Goal: Register for event/course

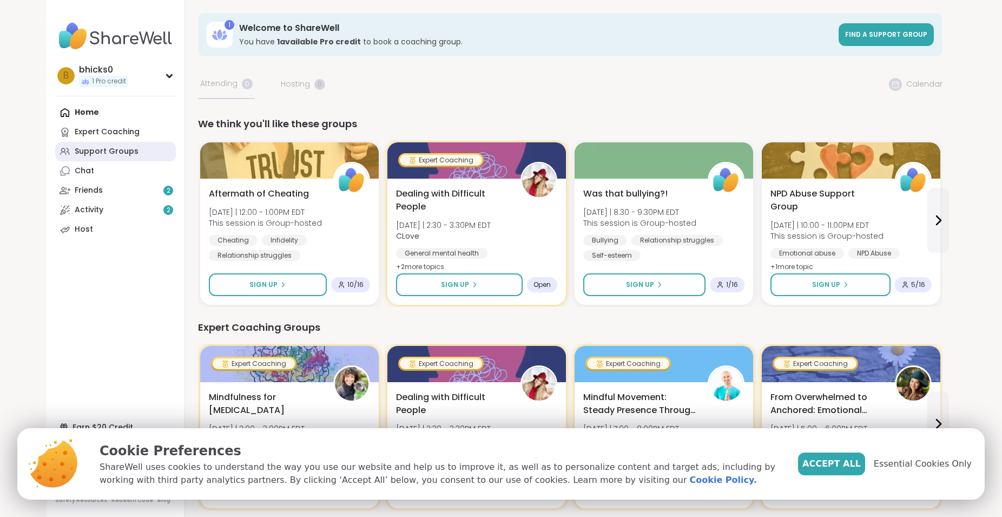
click at [99, 147] on div "Support Groups" at bounding box center [107, 151] width 64 height 11
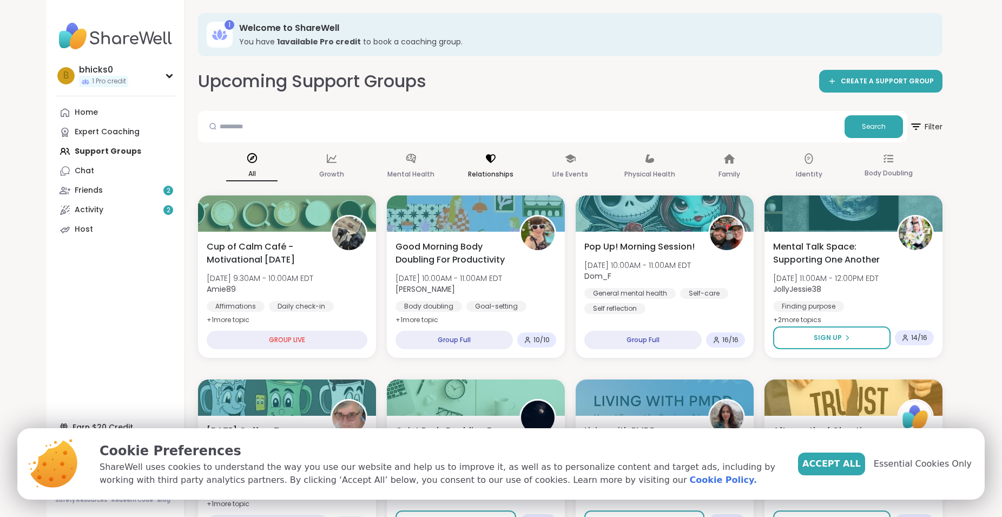
click at [494, 154] on icon at bounding box center [491, 159] width 12 height 12
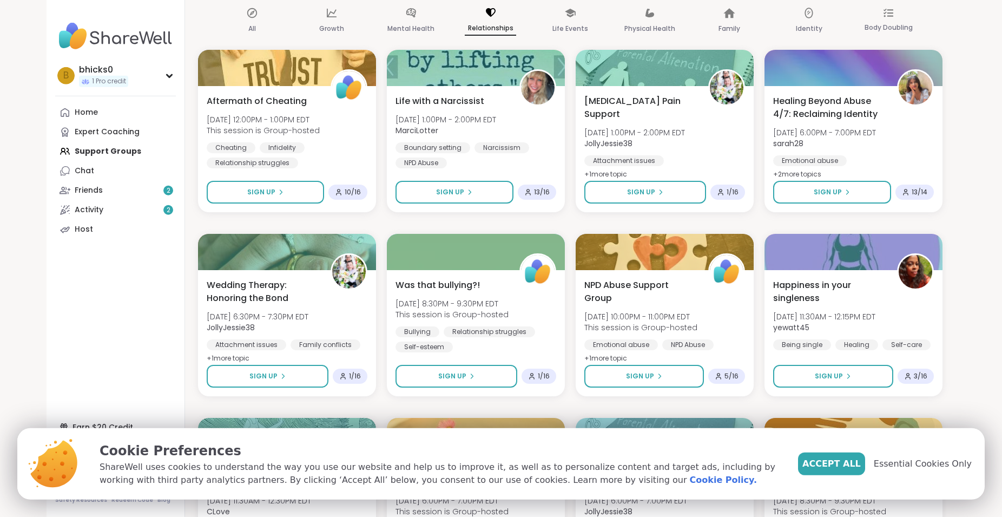
scroll to position [173, 0]
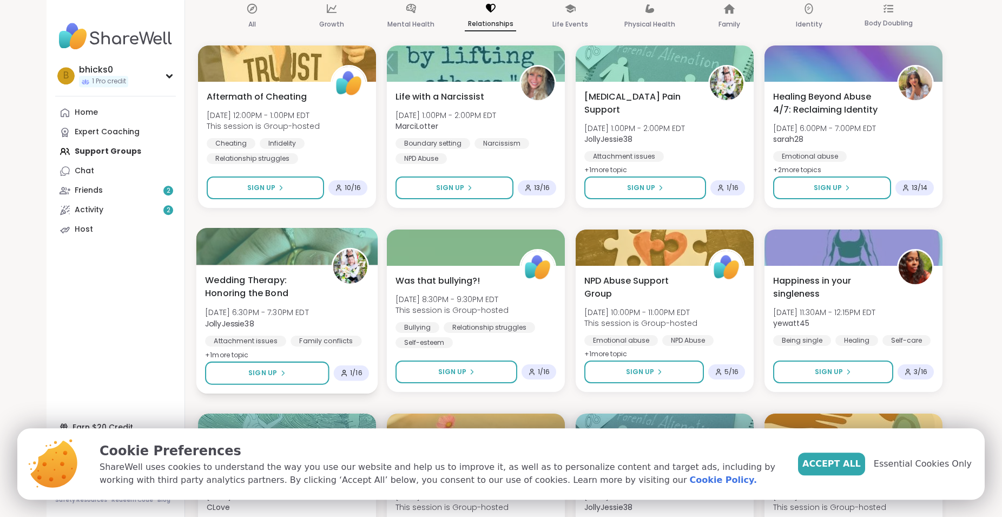
click at [300, 265] on div at bounding box center [287, 246] width 182 height 37
click at [89, 314] on nav "b bhicks0 1 Pro credit Profile Membership Settings Help Home Expert Coaching Su…" at bounding box center [116, 258] width 139 height 517
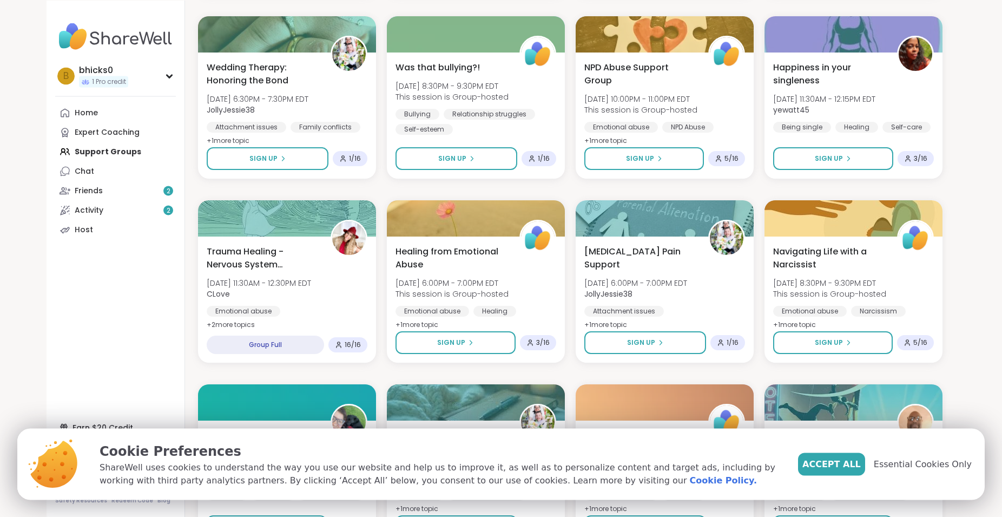
scroll to position [394, 0]
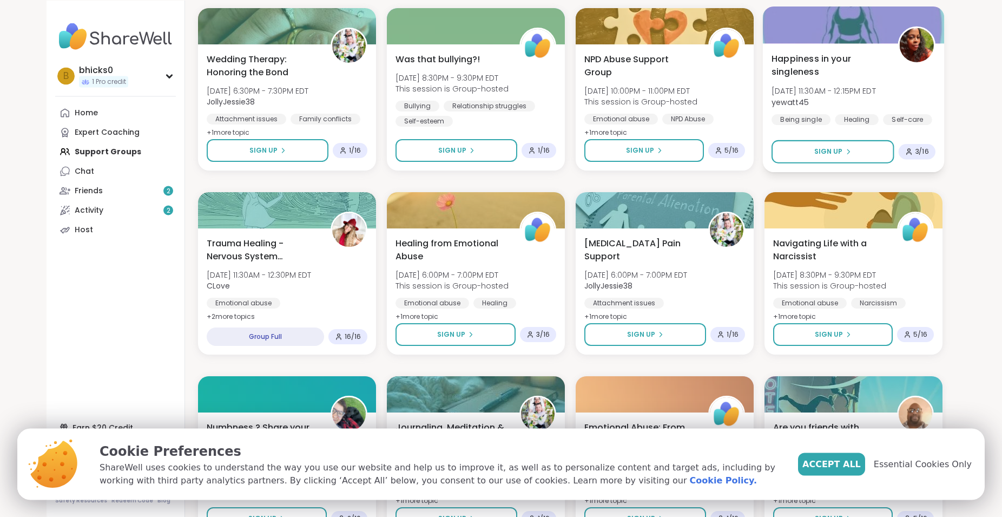
drag, startPoint x: 998, startPoint y: 149, endPoint x: 940, endPoint y: 130, distance: 60.9
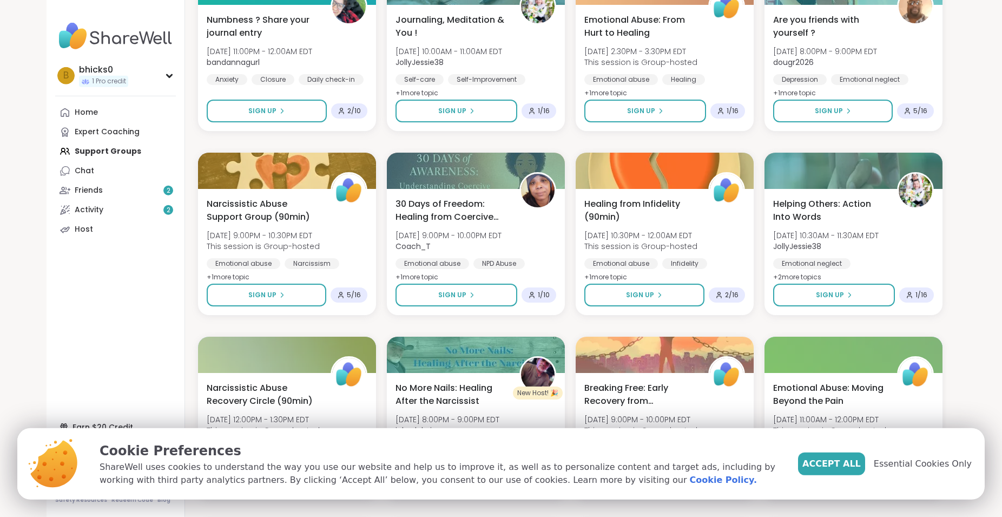
scroll to position [804, 0]
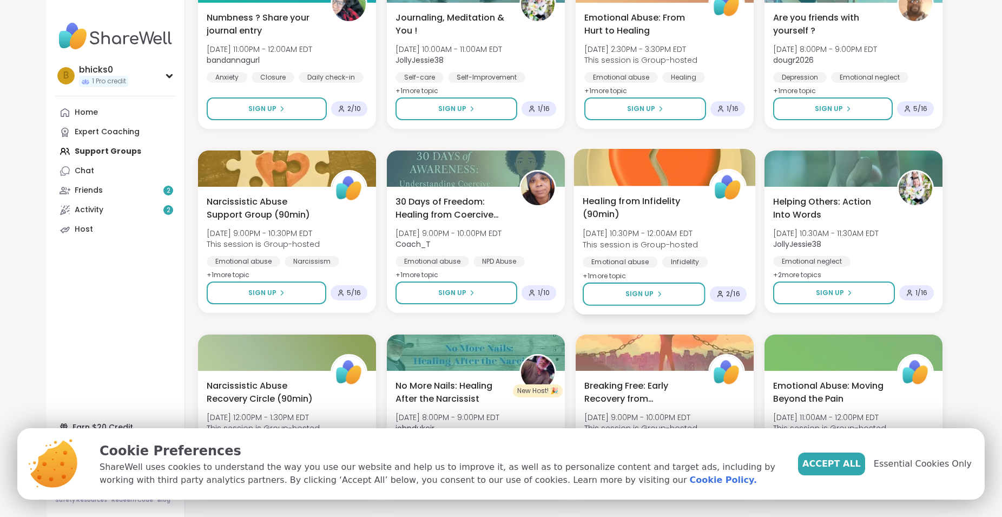
click at [698, 236] on span "[DATE] 10:30PM - 12:00AM EDT" at bounding box center [640, 233] width 115 height 11
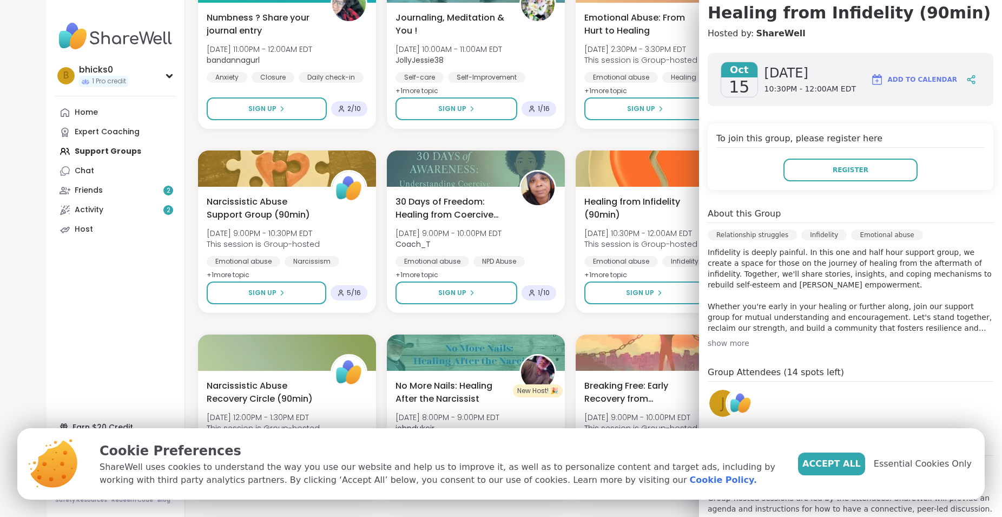
scroll to position [128, 0]
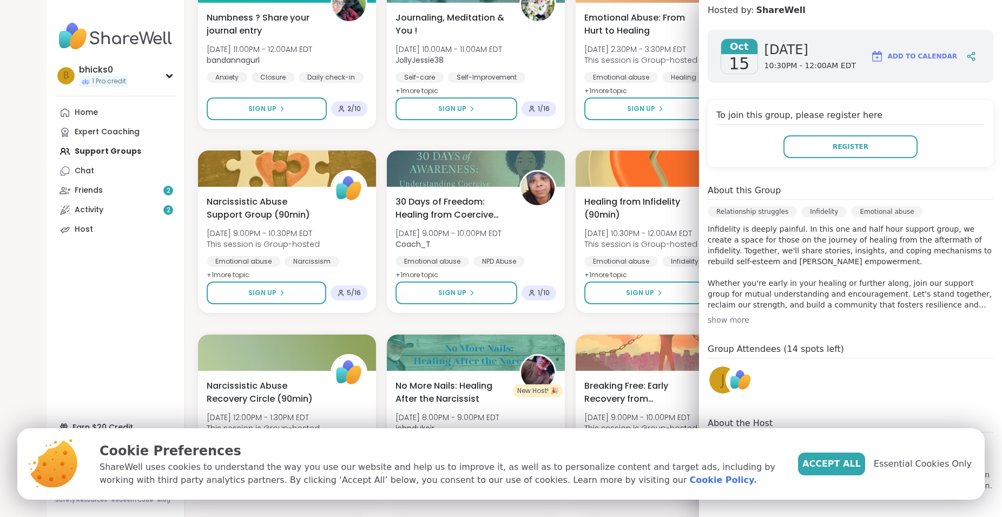
click at [718, 377] on div "j" at bounding box center [722, 379] width 27 height 27
click at [876, 149] on button "Register" at bounding box center [851, 146] width 134 height 23
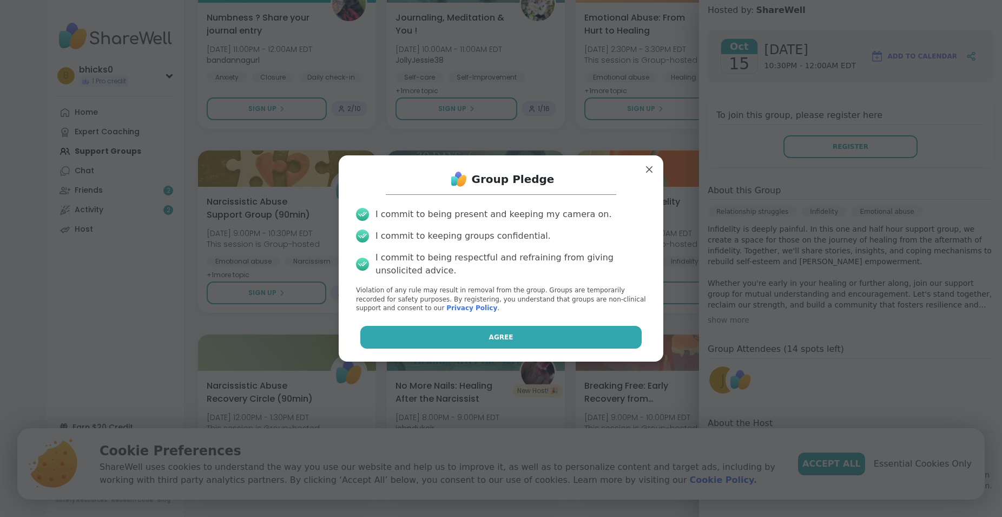
click at [548, 337] on button "Agree" at bounding box center [501, 337] width 282 height 23
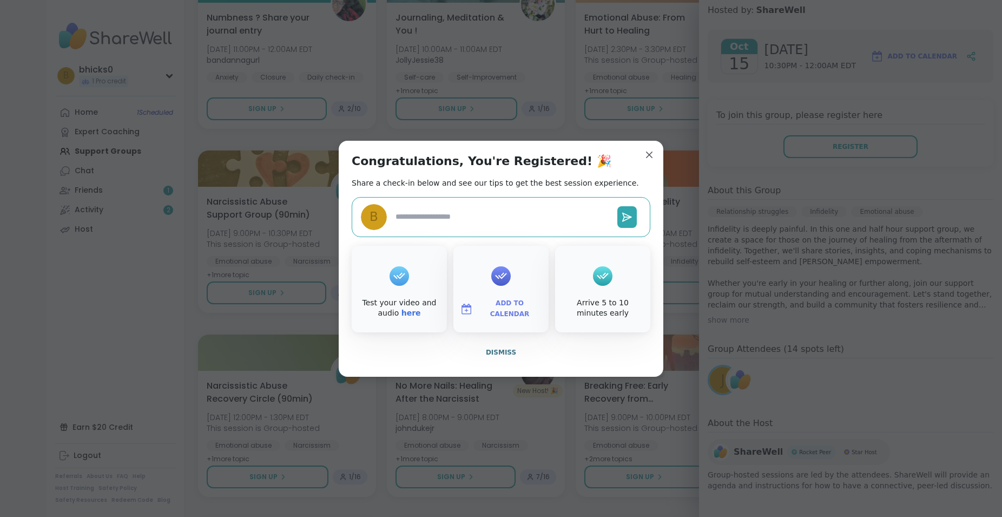
click at [642, 164] on div "Congratulations, You're Registered! 🎉 Share a check-in below and see our tips t…" at bounding box center [501, 259] width 325 height 236
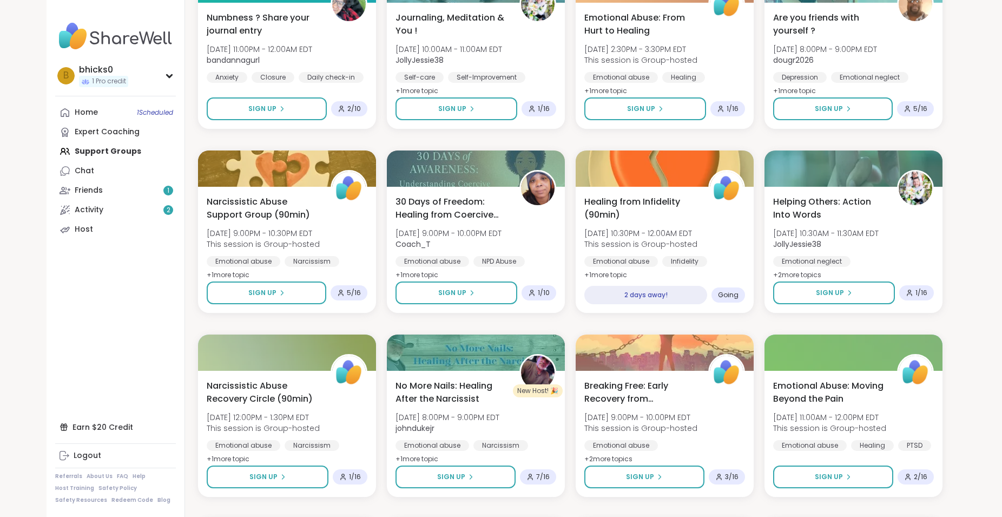
click at [136, 339] on nav "b bhicks0 1 Pro credit Profile Membership Settings Help Home 1 Scheduled Expert…" at bounding box center [116, 258] width 139 height 517
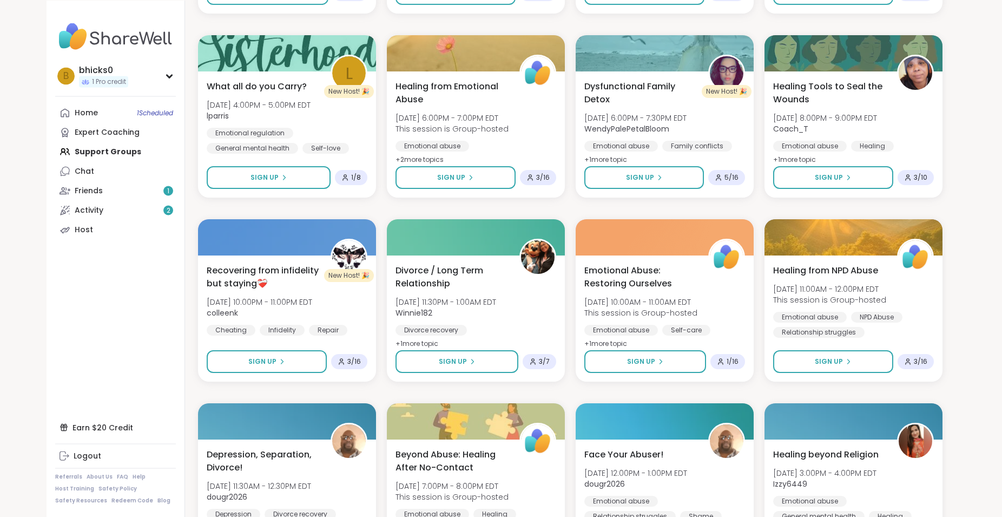
scroll to position [1288, 0]
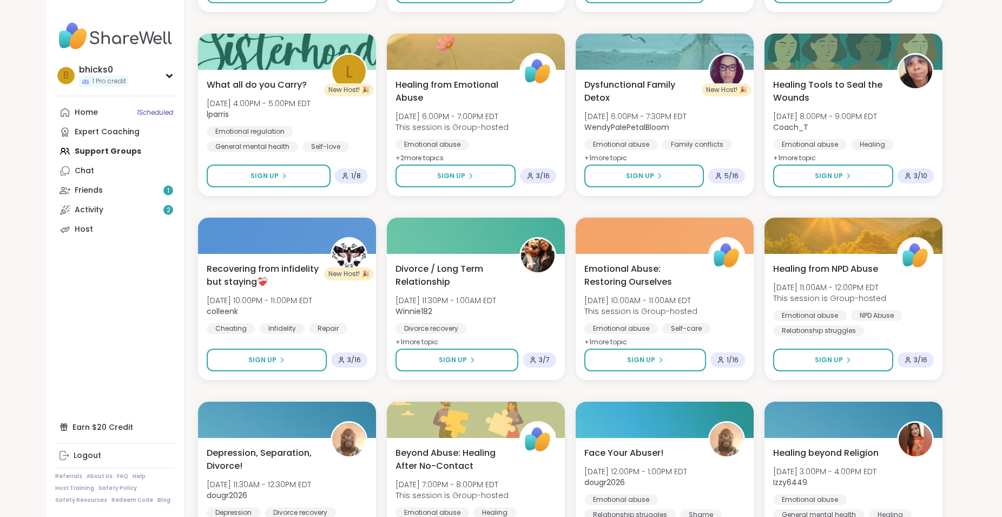
click at [268, 277] on span "Recovering from infidelity but staying❤️‍🩹" at bounding box center [262, 274] width 114 height 27
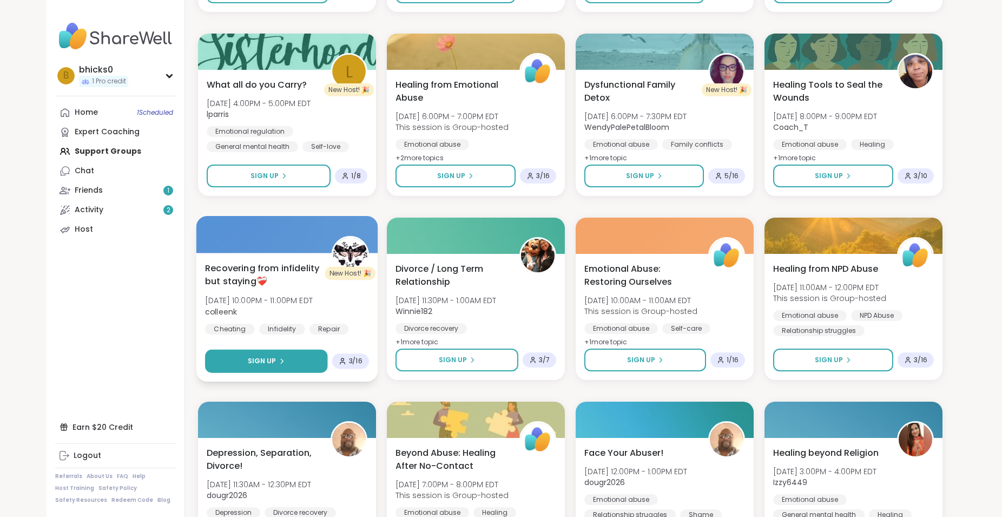
click at [277, 368] on button "Sign Up" at bounding box center [266, 361] width 122 height 23
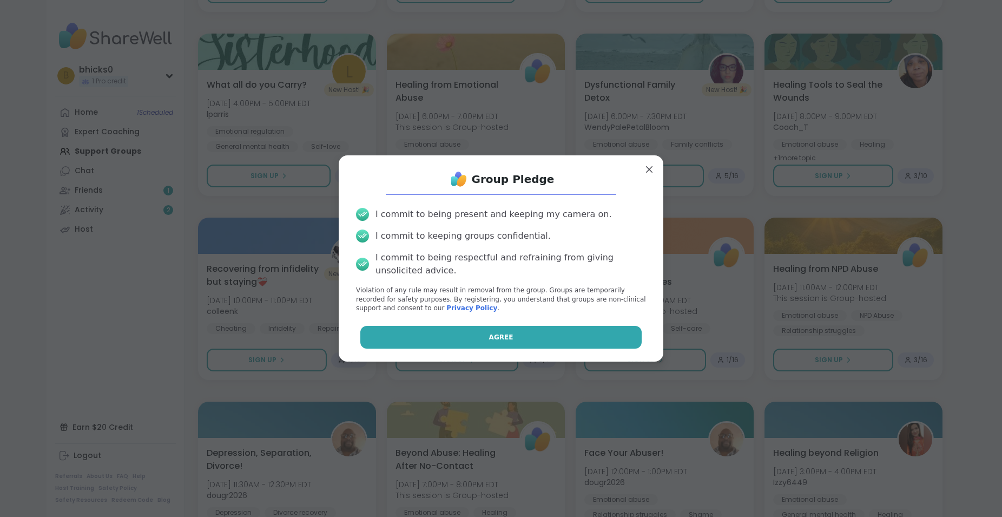
click at [442, 335] on button "Agree" at bounding box center [501, 337] width 282 height 23
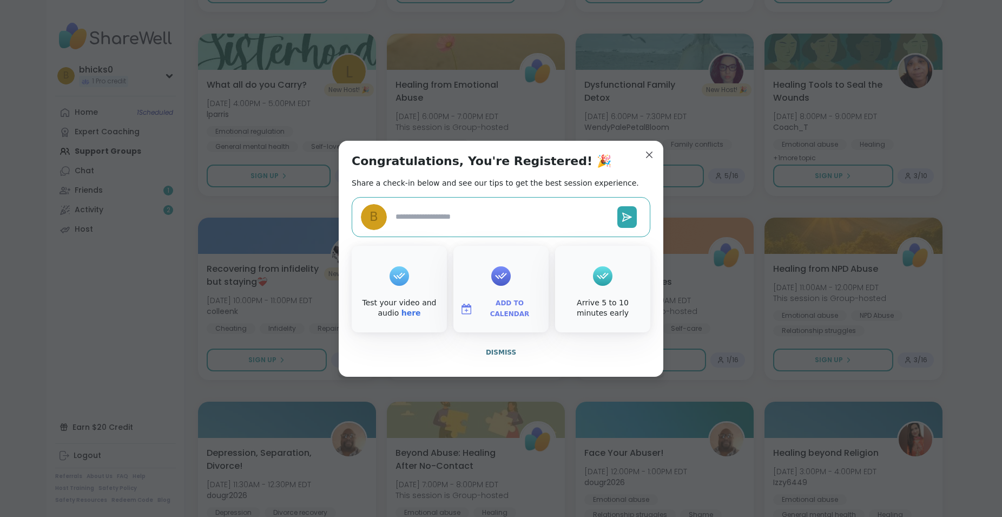
type textarea "*"
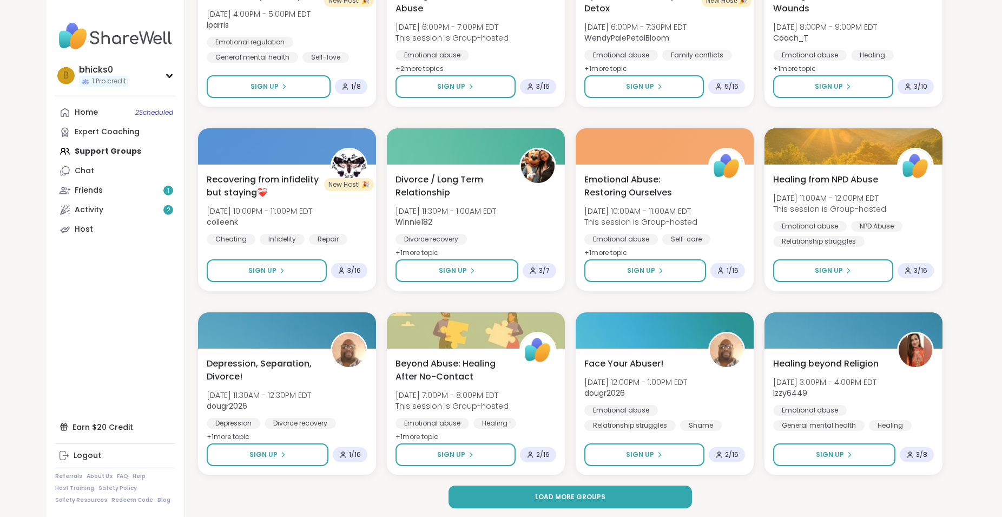
scroll to position [1380, 0]
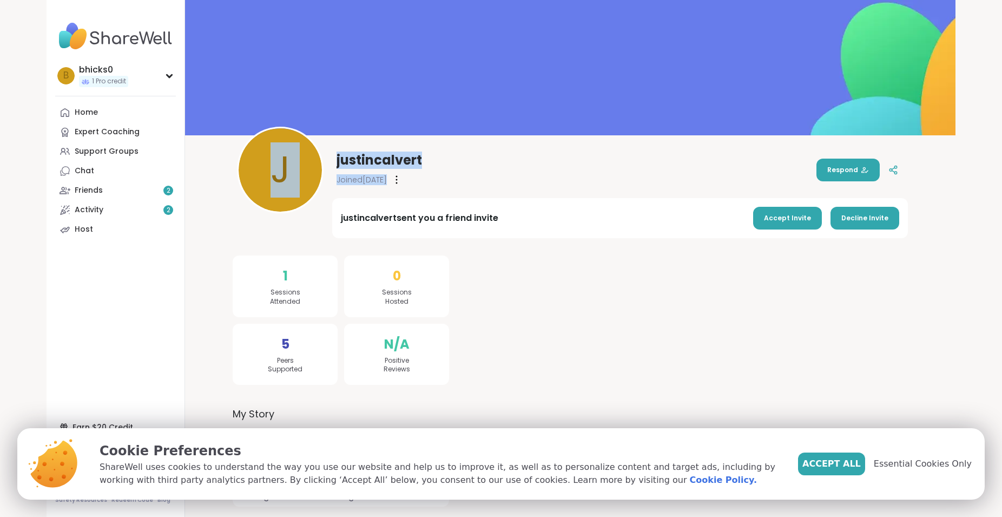
drag, startPoint x: 1003, startPoint y: 239, endPoint x: 1002, endPoint y: 47, distance: 191.6
click at [1002, 47] on html "bhicks0 1 Pro credit b bhicks0 1 Pro credit Profile Membership Settings Help Ho…" at bounding box center [501, 258] width 1002 height 517
click at [922, 461] on span "Essential Cookies Only" at bounding box center [923, 463] width 98 height 13
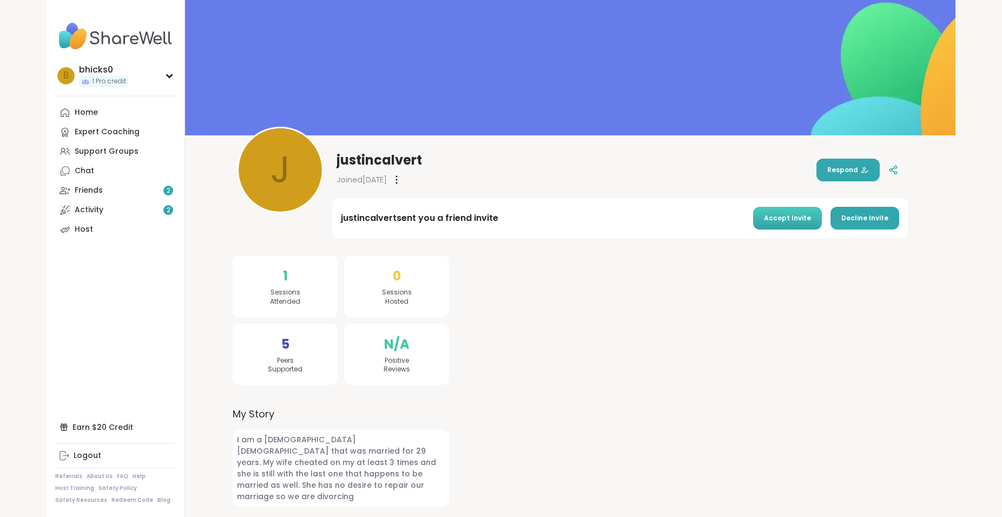
click at [798, 215] on span "Accept Invite" at bounding box center [787, 218] width 47 height 10
